Goal: Unclear: Browse casually

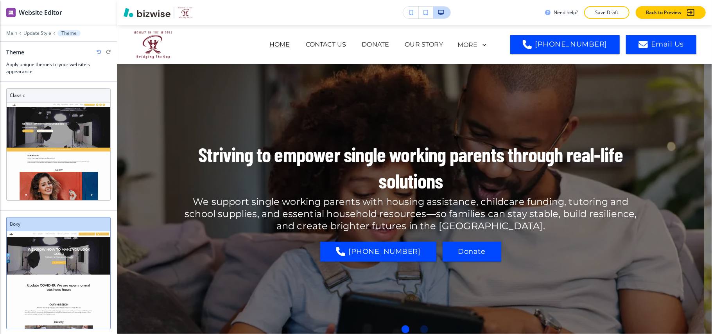
scroll to position [521, 0]
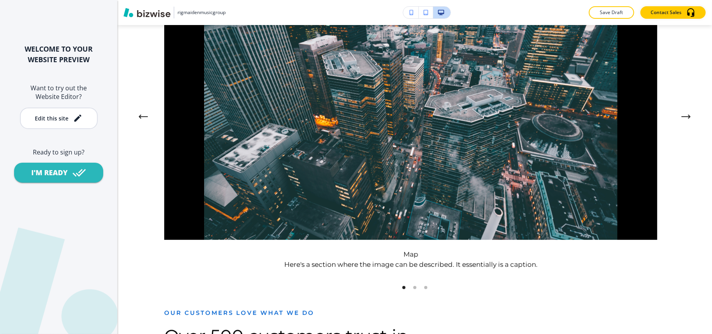
scroll to position [1721, 0]
